Goal: Check status: Check status

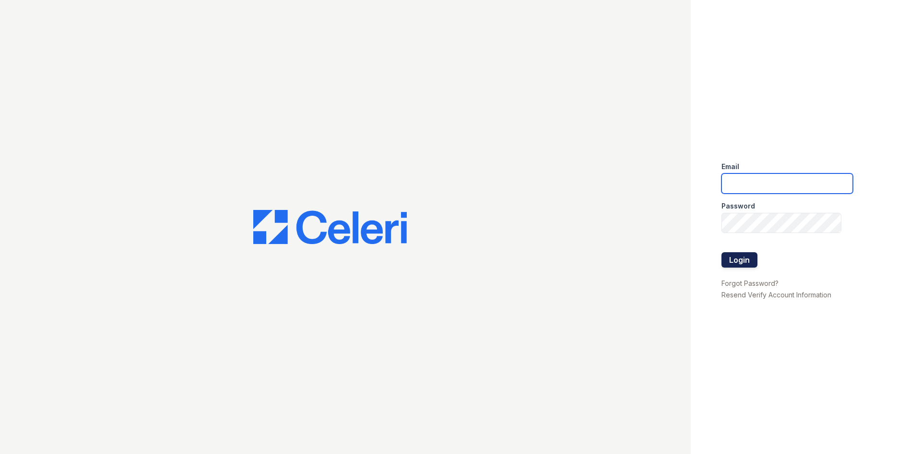
type input "[EMAIL_ADDRESS][DOMAIN_NAME]"
click at [741, 261] on button "Login" at bounding box center [740, 259] width 36 height 15
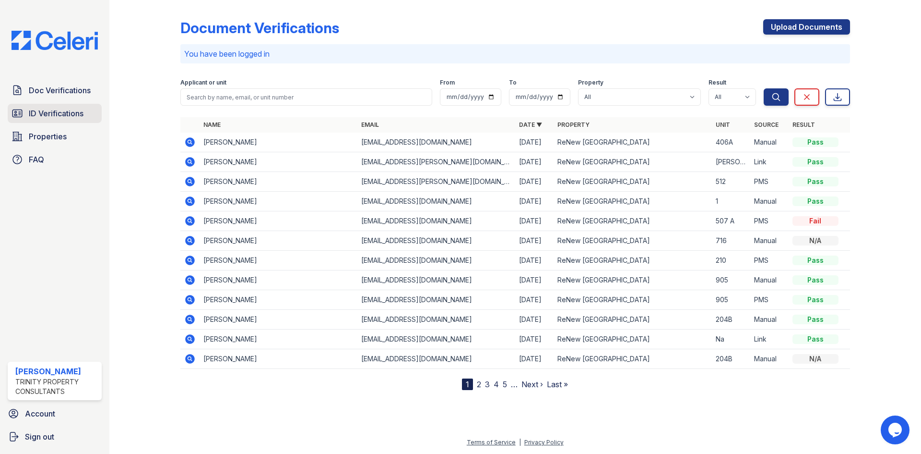
click at [61, 114] on span "ID Verifications" at bounding box center [56, 114] width 55 height 12
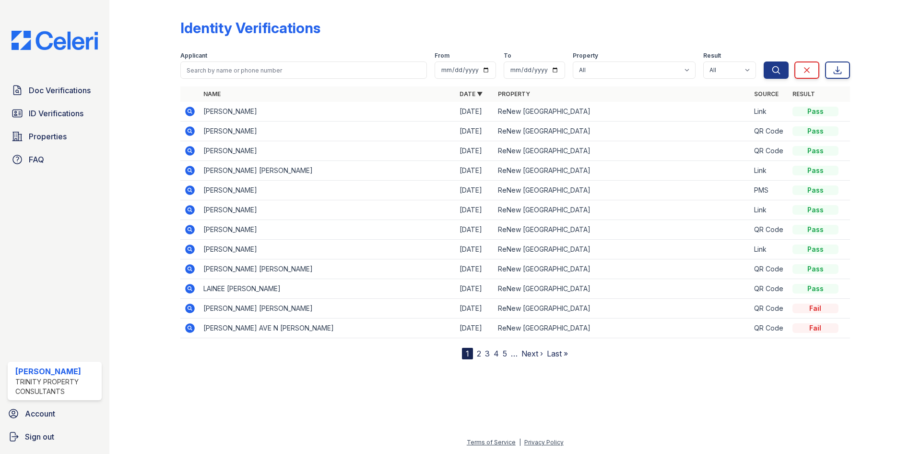
click at [191, 111] on icon at bounding box center [189, 110] width 2 height 2
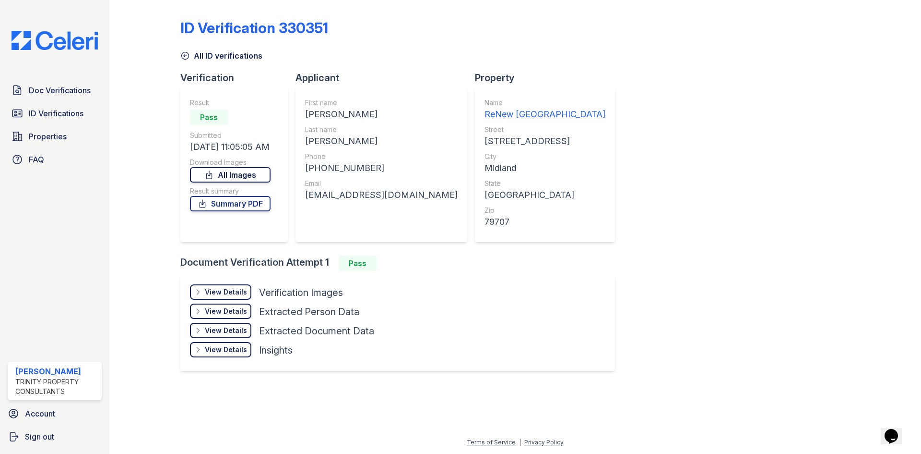
click at [240, 176] on link "All Images" at bounding box center [230, 174] width 81 height 15
